Goal: Information Seeking & Learning: Learn about a topic

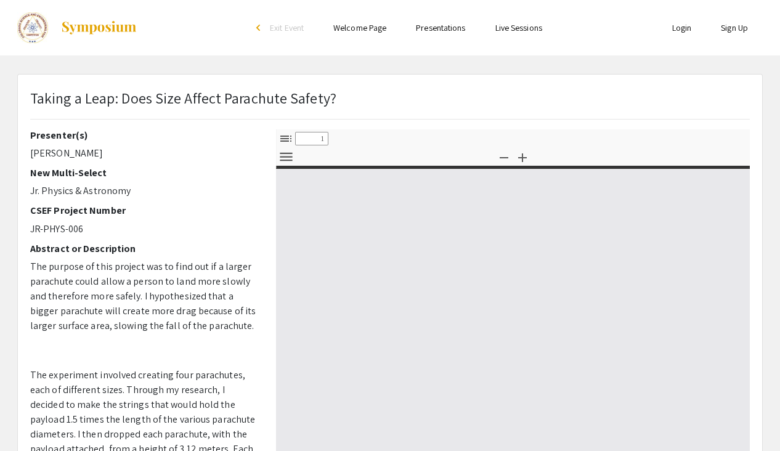
select select "custom"
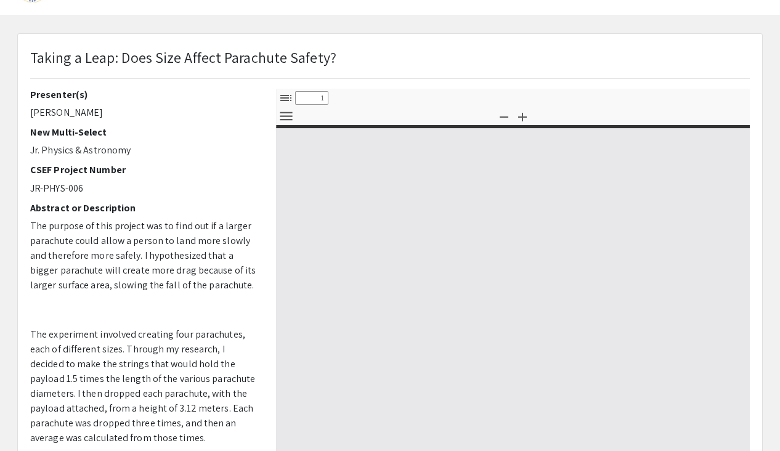
scroll to position [43, 0]
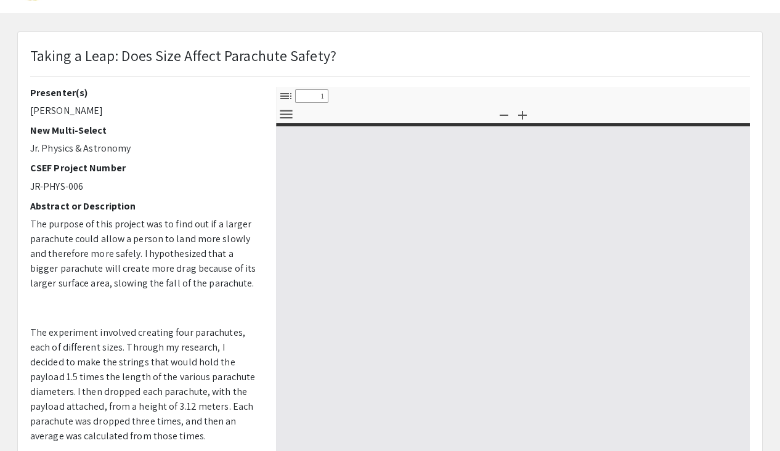
type input "0"
select select "custom"
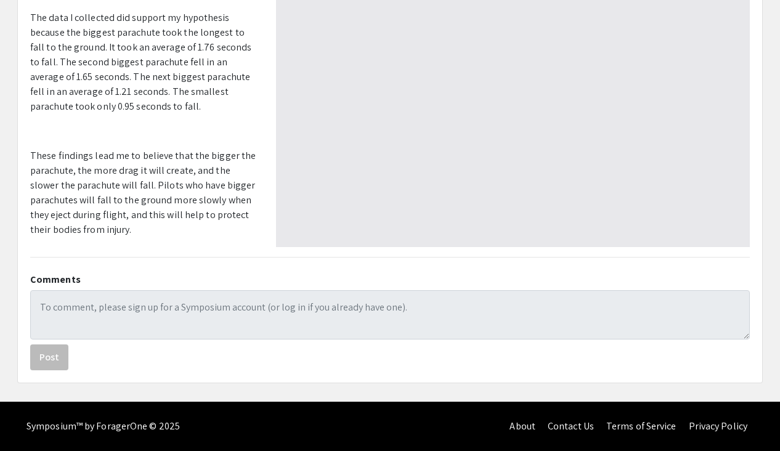
scroll to position [314, 0]
type input "1"
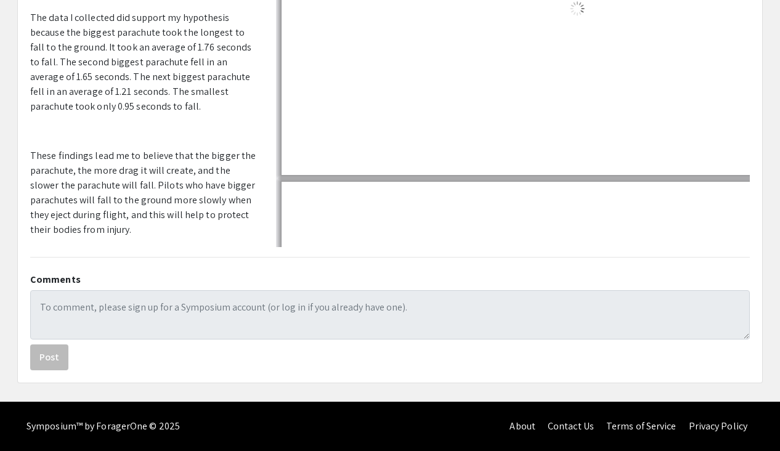
select select "auto"
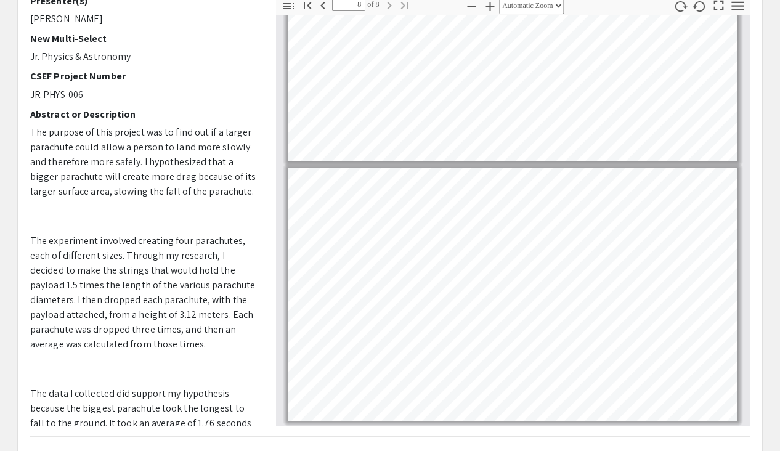
scroll to position [1670, 0]
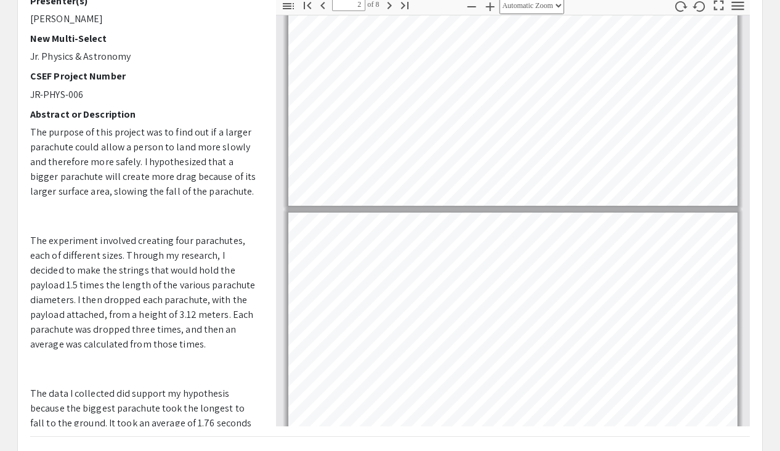
type input "1"
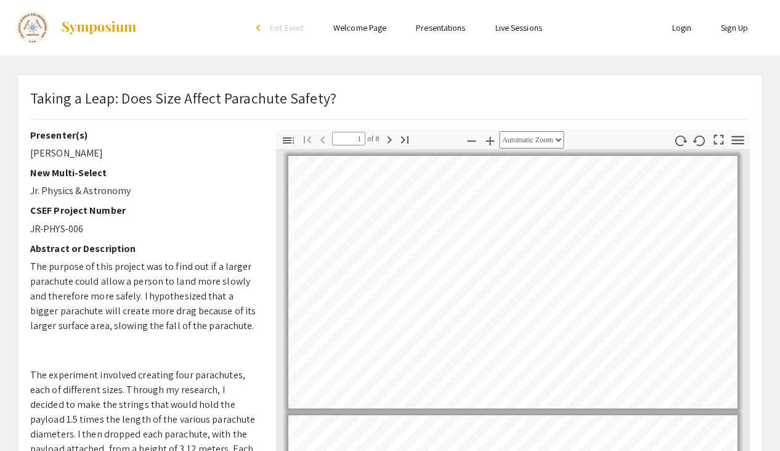
scroll to position [0, 0]
click at [666, 10] on ul "Login Sign Up" at bounding box center [640, 27] width 246 height 55
click at [666, 2] on ul "Login Sign Up" at bounding box center [640, 27] width 246 height 55
